Goal: Check status

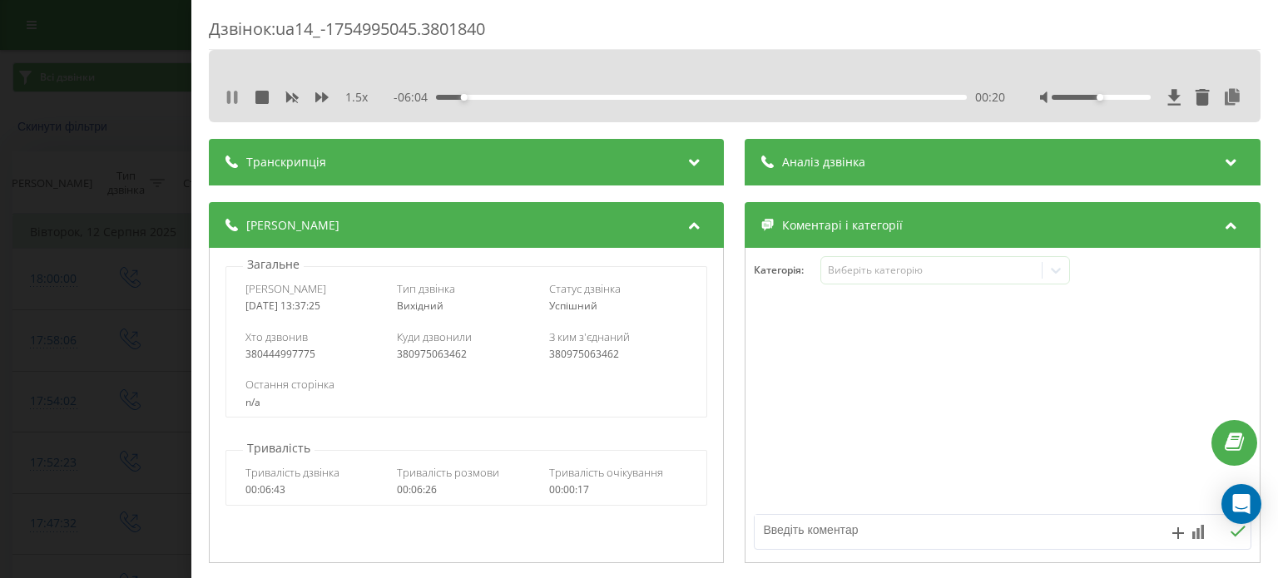
click at [235, 92] on icon at bounding box center [235, 97] width 3 height 13
click at [226, 101] on icon at bounding box center [231, 97] width 13 height 13
click at [239, 95] on div "1.5 x" at bounding box center [300, 97] width 150 height 17
click at [245, 92] on div "1.5 x" at bounding box center [300, 97] width 150 height 17
click at [236, 92] on icon at bounding box center [235, 97] width 3 height 13
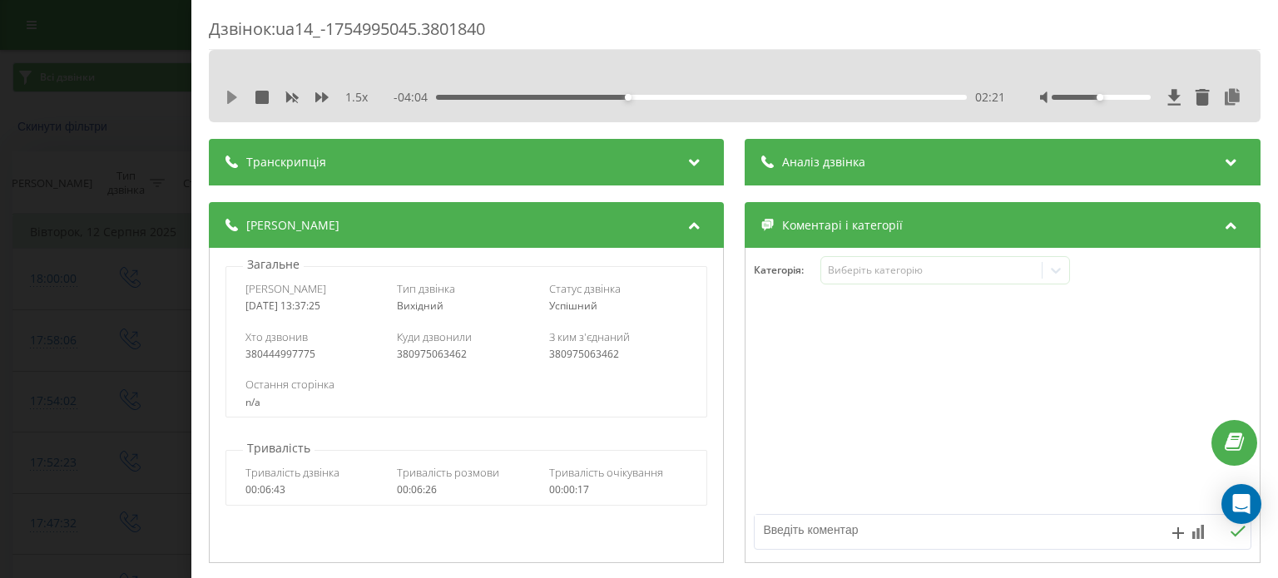
click at [233, 99] on icon at bounding box center [232, 97] width 10 height 13
click at [323, 96] on icon at bounding box center [321, 97] width 13 height 10
